Goal: Task Accomplishment & Management: Complete application form

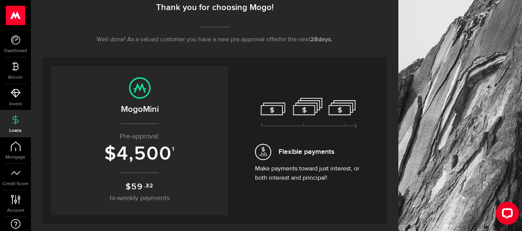
scroll to position [154, 0]
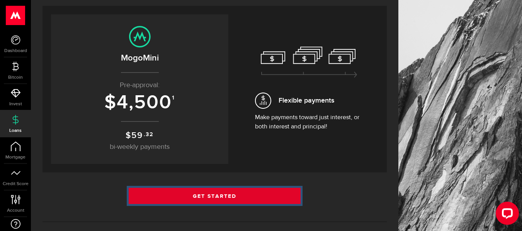
click at [205, 195] on link "Get Started" at bounding box center [215, 196] width 172 height 16
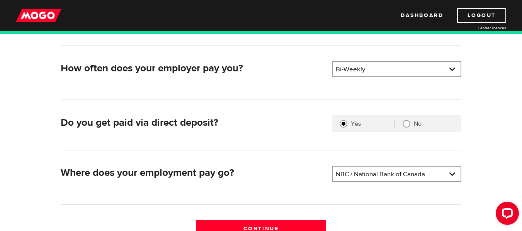
scroll to position [206, 0]
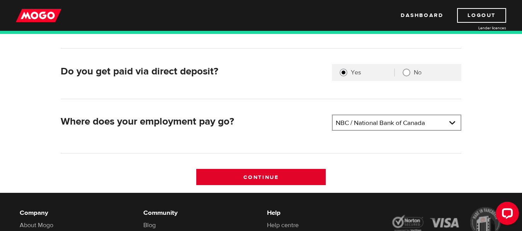
click at [252, 177] on input "Continue" at bounding box center [260, 177] width 129 height 16
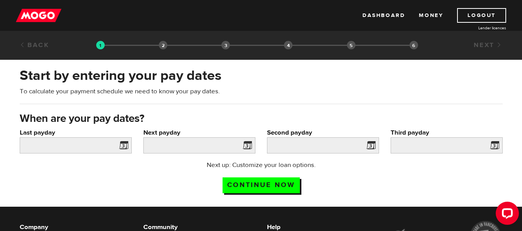
click at [122, 144] on span at bounding box center [122, 147] width 12 height 12
click at [123, 145] on span at bounding box center [122, 147] width 12 height 12
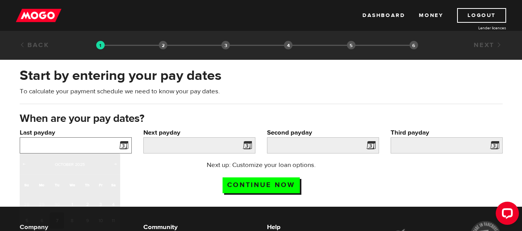
click at [58, 140] on input "Last payday" at bounding box center [76, 145] width 112 height 16
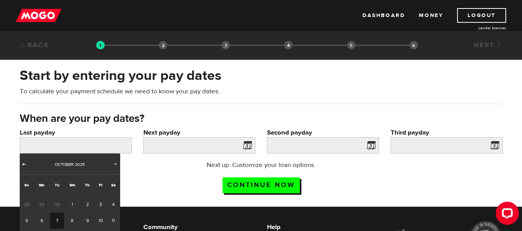
click at [25, 164] on span "Prev" at bounding box center [24, 164] width 6 height 6
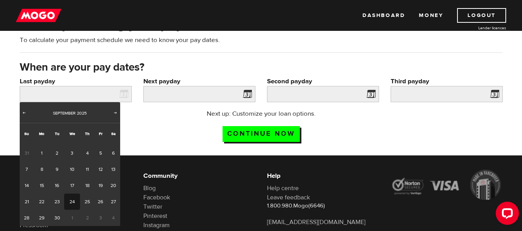
click at [69, 200] on link "24" at bounding box center [72, 202] width 16 height 16
type input "2025/09/24"
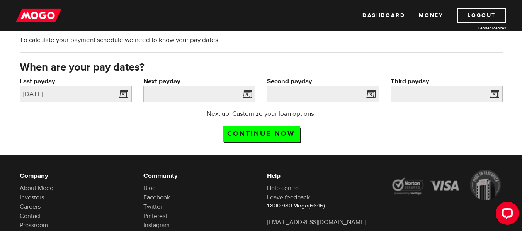
click at [247, 95] on span at bounding box center [246, 95] width 12 height 12
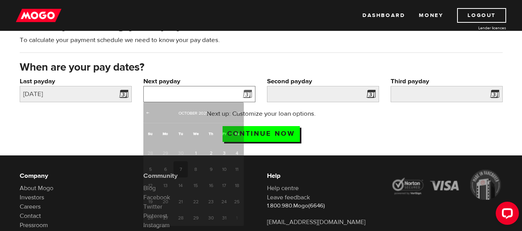
click at [182, 94] on input "Next payday" at bounding box center [199, 94] width 112 height 16
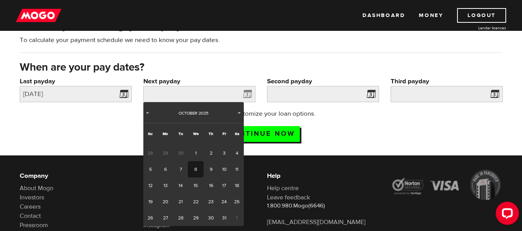
click at [194, 166] on link "8" at bounding box center [196, 169] width 16 height 16
type input "2025/10/08"
type input "2025/10/22"
type input "2025/11/5"
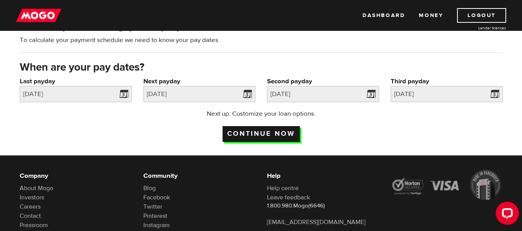
click at [265, 131] on input "Continue now" at bounding box center [260, 134] width 77 height 16
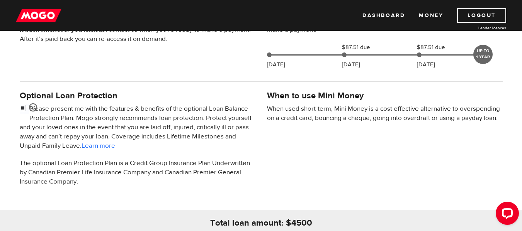
scroll to position [257, 0]
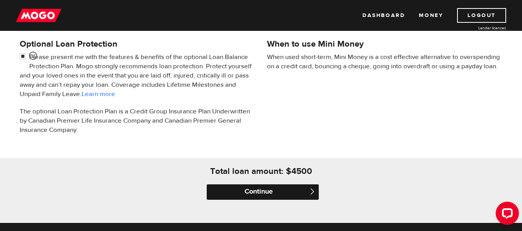
click at [253, 190] on input "Continue" at bounding box center [263, 192] width 112 height 15
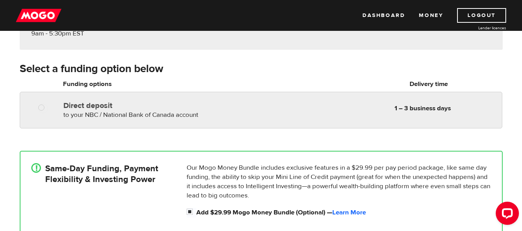
scroll to position [154, 0]
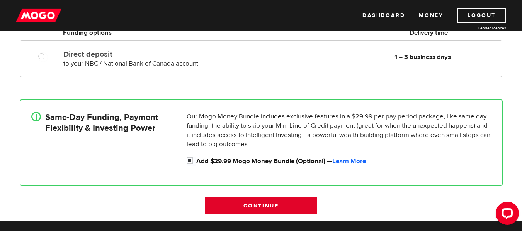
click at [263, 204] on input "Continue" at bounding box center [261, 206] width 112 height 16
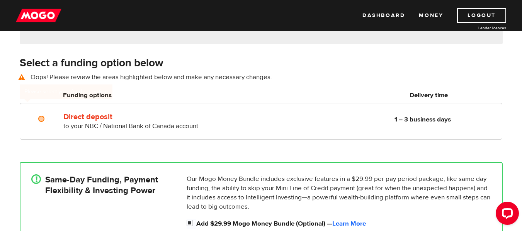
scroll to position [108, 0]
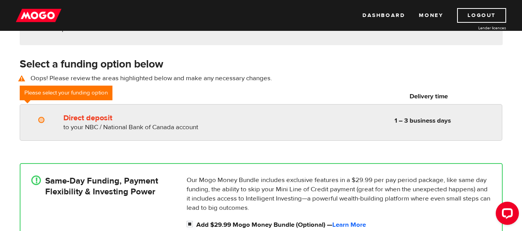
radio input "true"
click at [42, 119] on input "Direct deposit" at bounding box center [43, 121] width 10 height 10
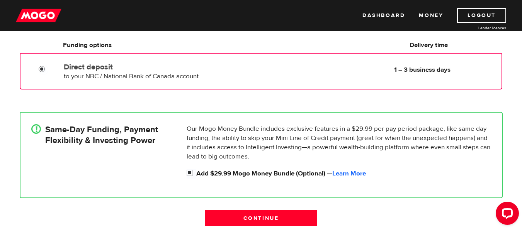
scroll to position [211, 0]
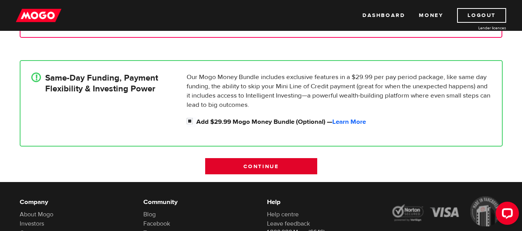
click at [241, 163] on input "Continue" at bounding box center [261, 166] width 112 height 16
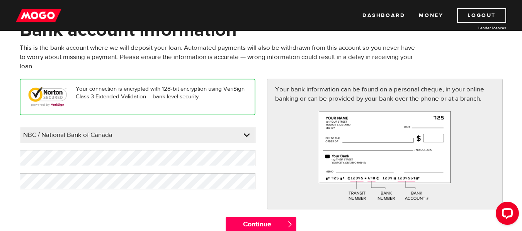
scroll to position [103, 0]
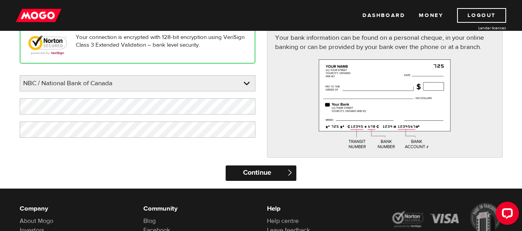
click at [262, 166] on input "Continue" at bounding box center [260, 173] width 71 height 15
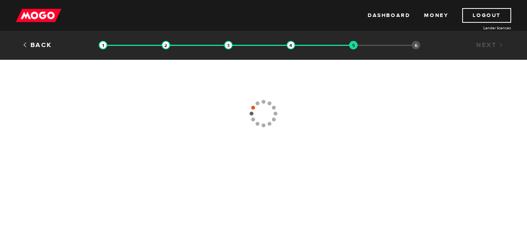
type input "[PHONE_NUMBER]"
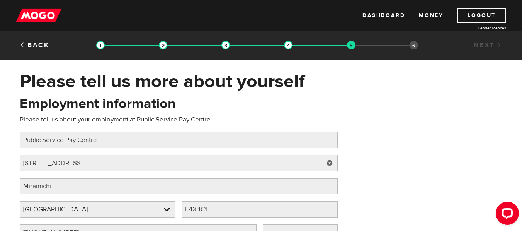
scroll to position [51, 0]
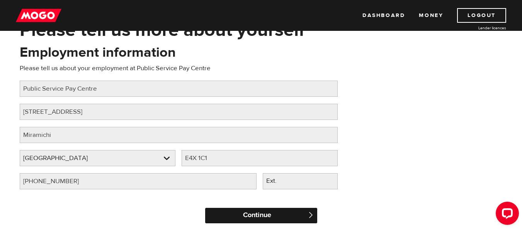
click at [258, 215] on input "Continue" at bounding box center [261, 215] width 112 height 15
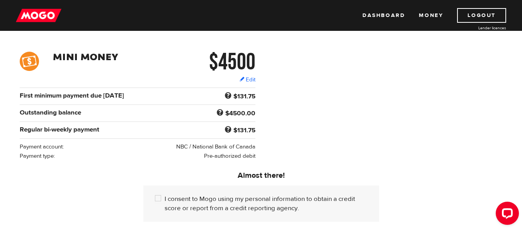
scroll to position [154, 0]
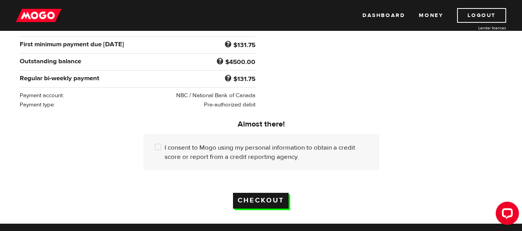
click at [257, 195] on input "Checkout" at bounding box center [261, 201] width 56 height 16
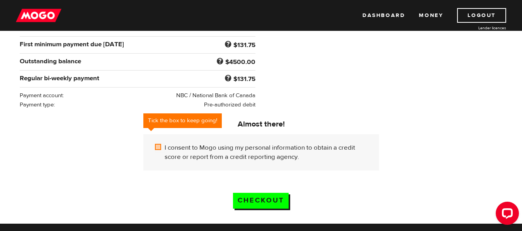
click at [158, 148] on input "I consent to Mogo using my personal information to obtain a credit score or rep…" at bounding box center [160, 148] width 10 height 10
checkbox input "true"
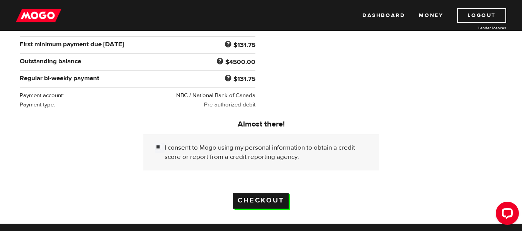
click at [258, 203] on input "Checkout" at bounding box center [261, 201] width 56 height 16
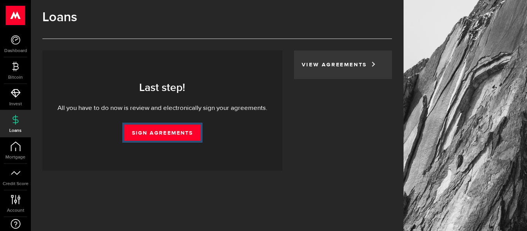
drag, startPoint x: 168, startPoint y: 134, endPoint x: 235, endPoint y: 157, distance: 71.2
click at [168, 134] on link "Sign Agreements" at bounding box center [162, 133] width 76 height 16
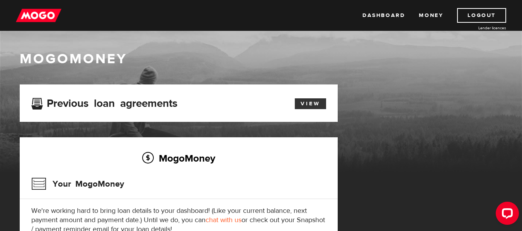
click at [307, 102] on link "View" at bounding box center [310, 103] width 31 height 11
